Goal: Check status: Check status

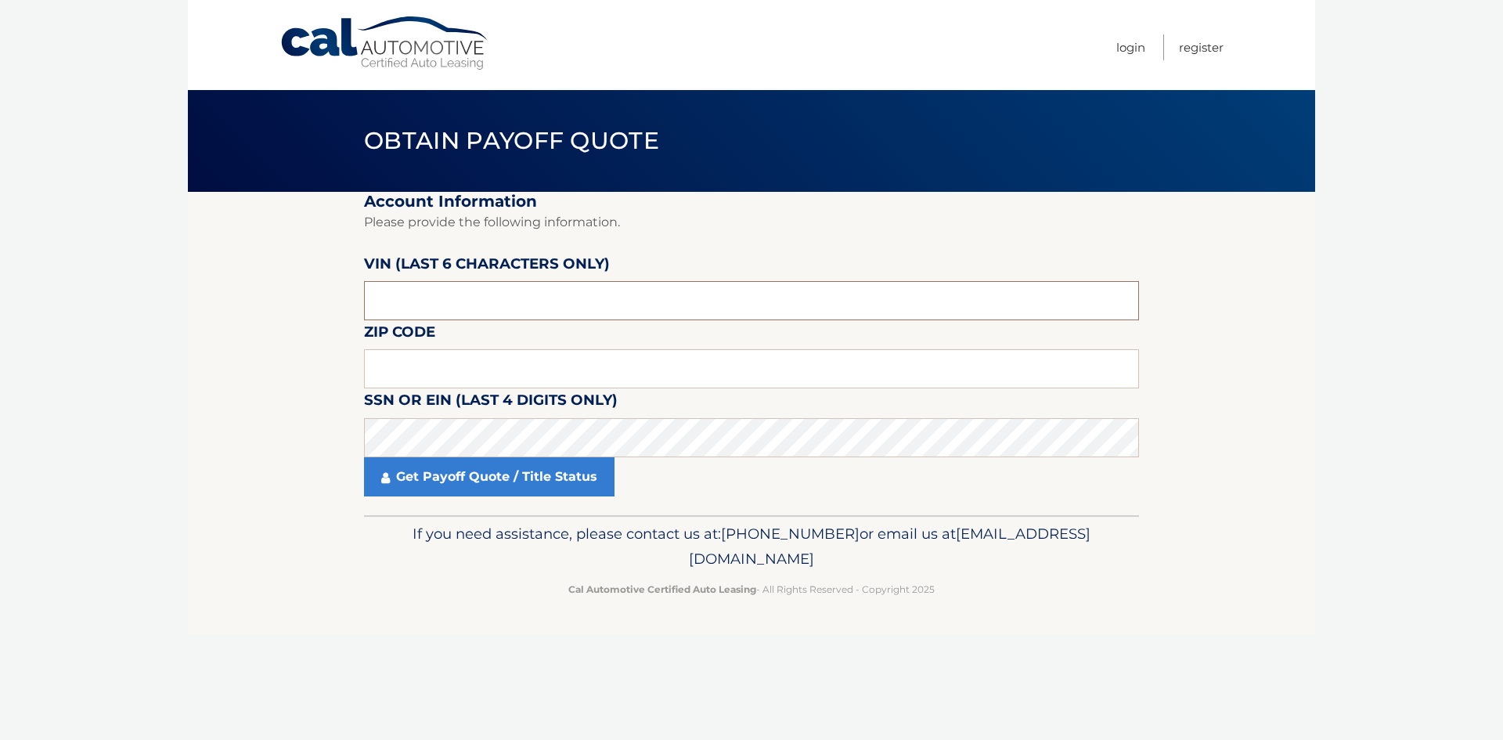
click at [531, 300] on input "text" at bounding box center [751, 300] width 775 height 39
type input "334572"
type input "10990"
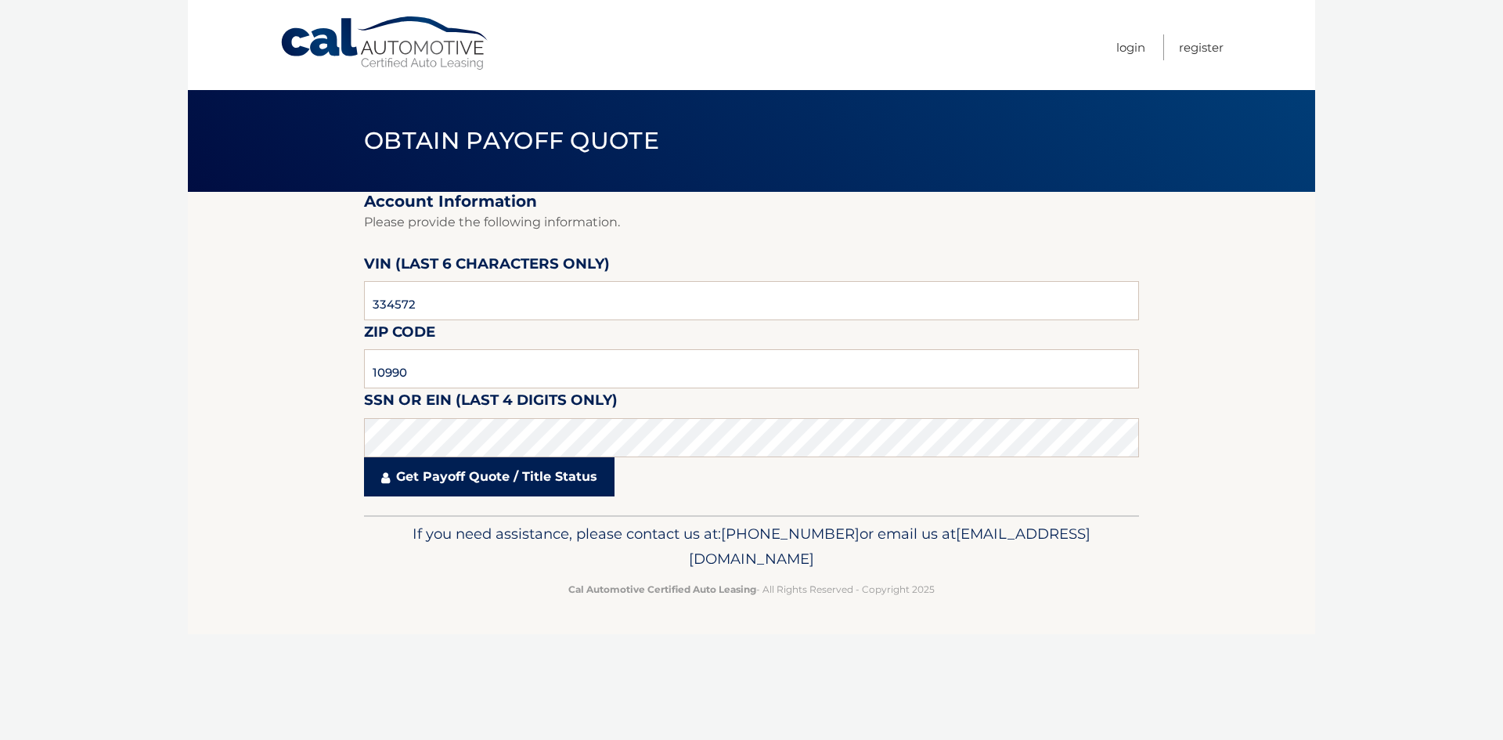
click at [523, 483] on link "Get Payoff Quote / Title Status" at bounding box center [489, 476] width 251 height 39
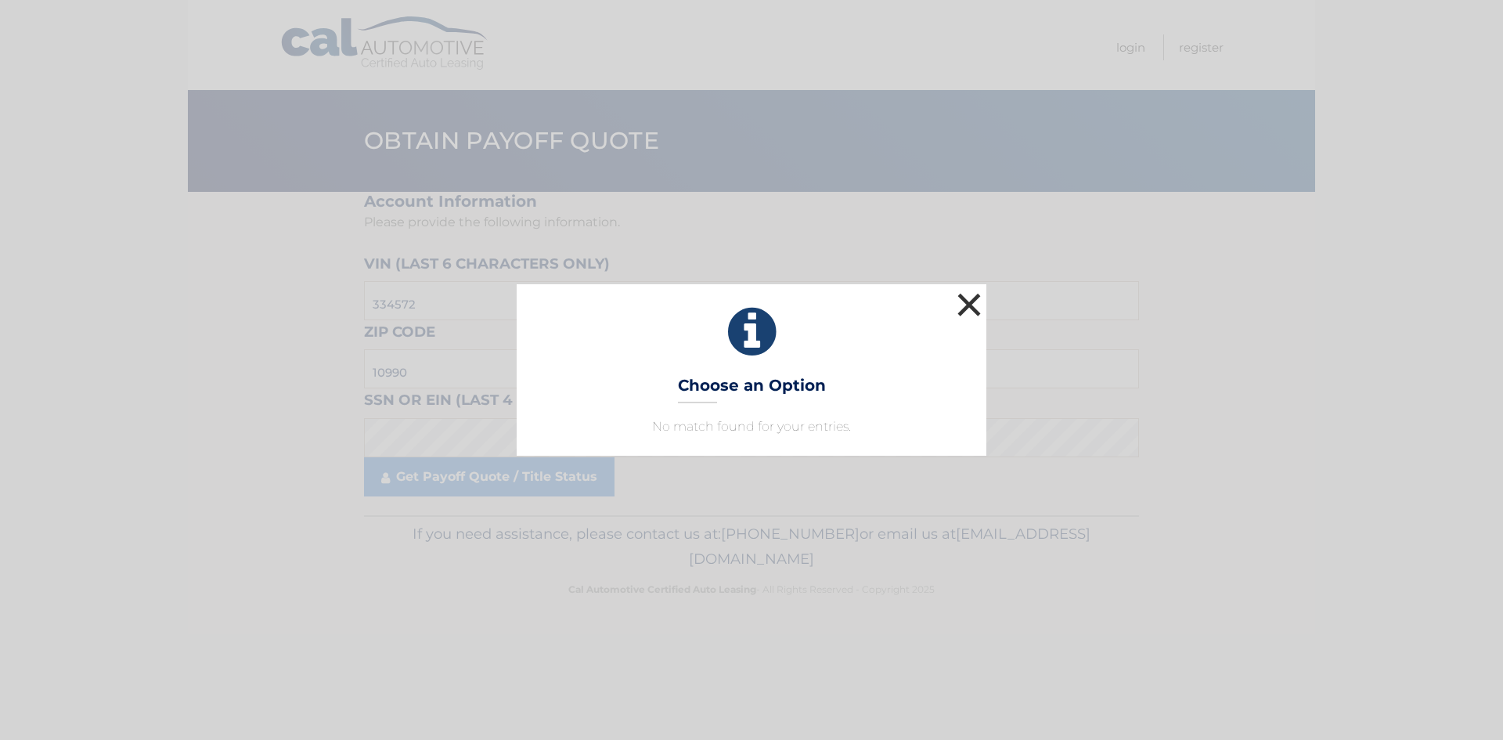
click at [965, 305] on button "×" at bounding box center [969, 304] width 31 height 31
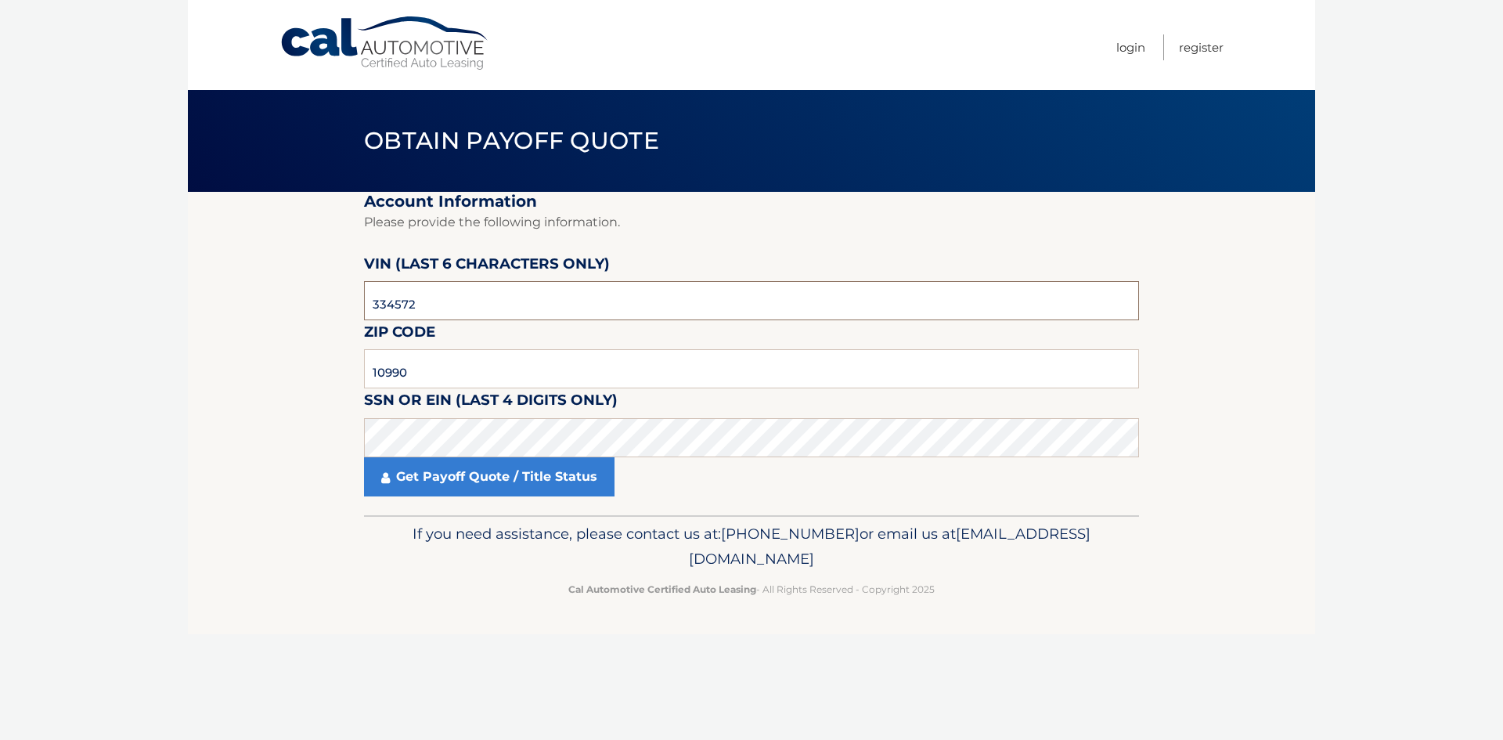
drag, startPoint x: 431, startPoint y: 307, endPoint x: 341, endPoint y: 293, distance: 91.1
click at [341, 293] on section "Account Information Please provide the following information. VIN (last 6 chara…" at bounding box center [751, 353] width 1127 height 323
type input "371620"
click at [471, 476] on link "Get Payoff Quote / Title Status" at bounding box center [489, 476] width 251 height 39
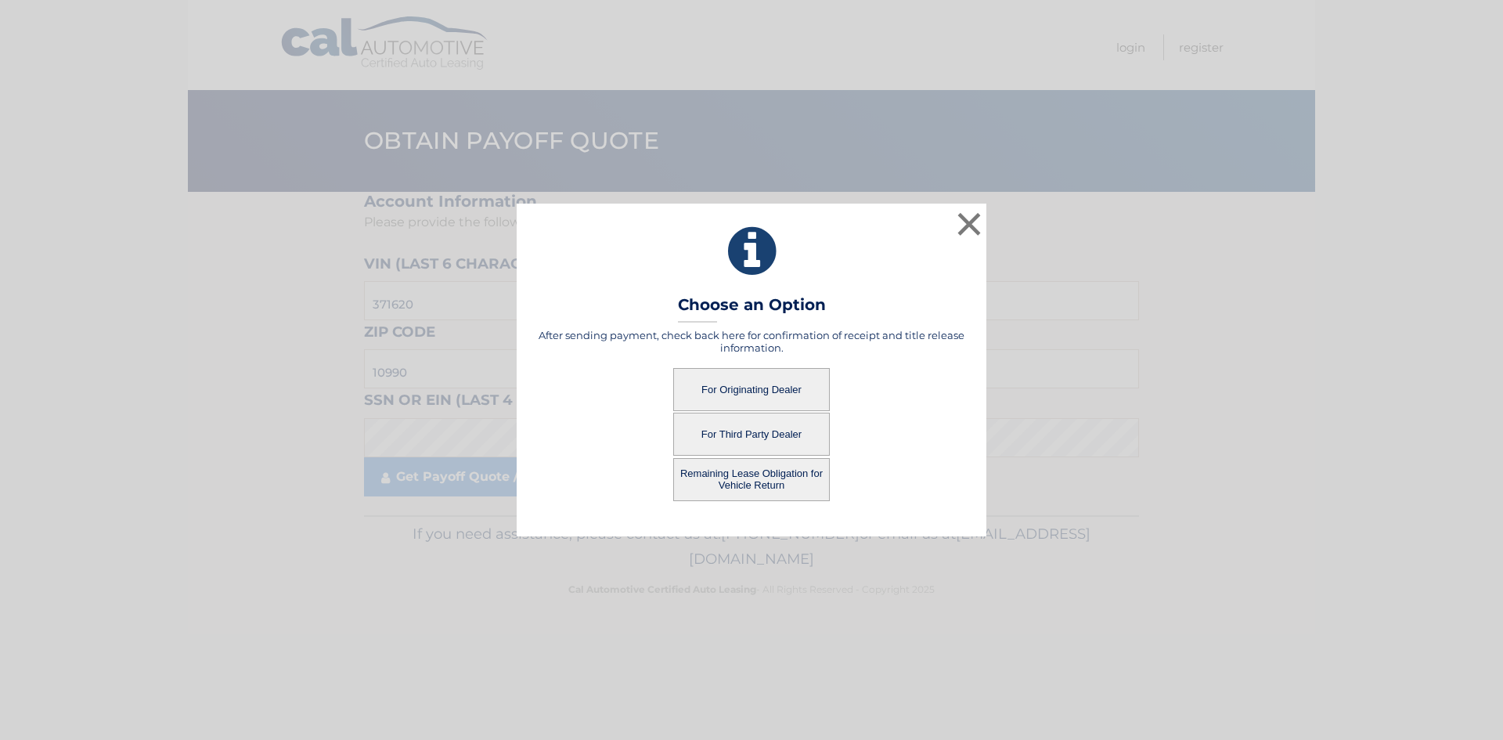
click at [764, 442] on button "For Third Party Dealer" at bounding box center [751, 434] width 157 height 43
click at [762, 437] on button "For Third Party Dealer" at bounding box center [751, 434] width 157 height 43
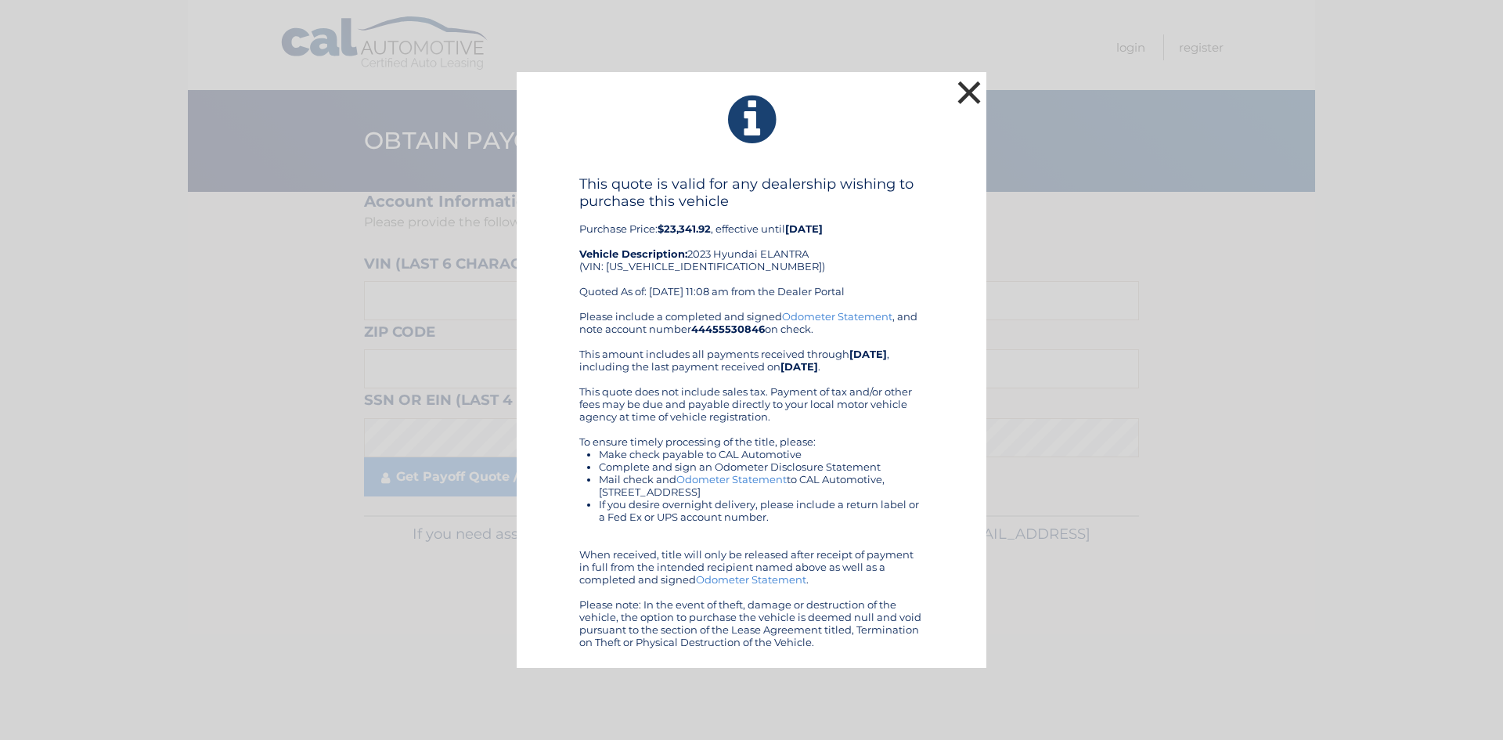
click at [975, 98] on button "×" at bounding box center [969, 92] width 31 height 31
